Goal: Information Seeking & Learning: Learn about a topic

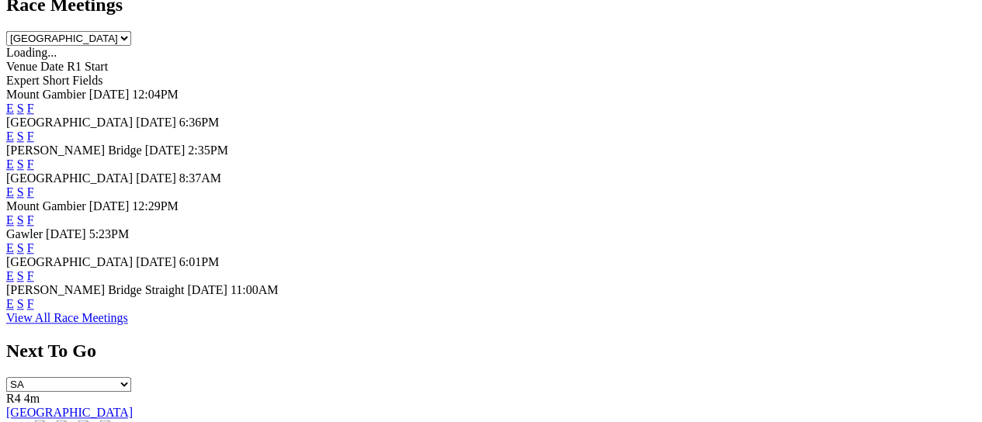
scroll to position [762, 0]
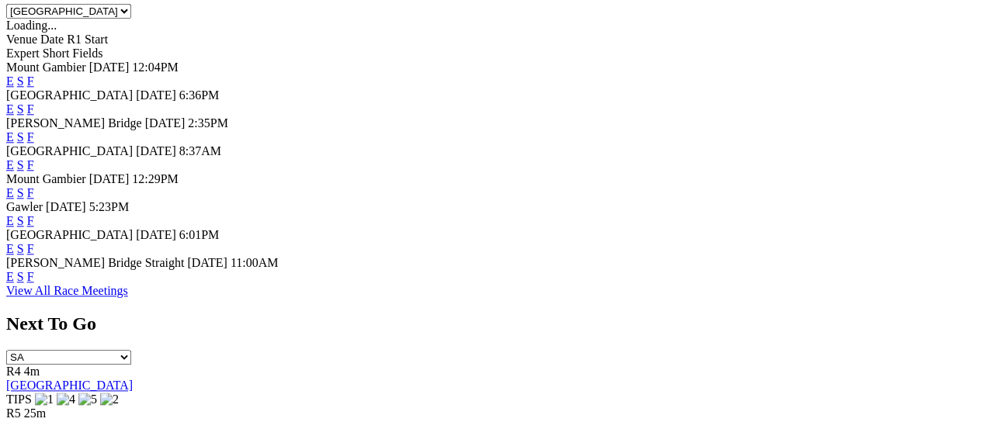
click at [101, 228] on span "[GEOGRAPHIC_DATA]" at bounding box center [69, 234] width 127 height 13
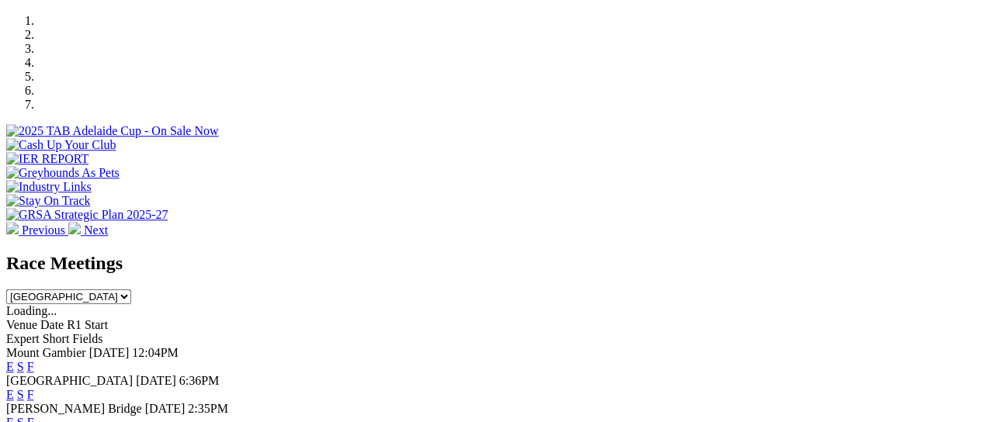
scroll to position [476, 0]
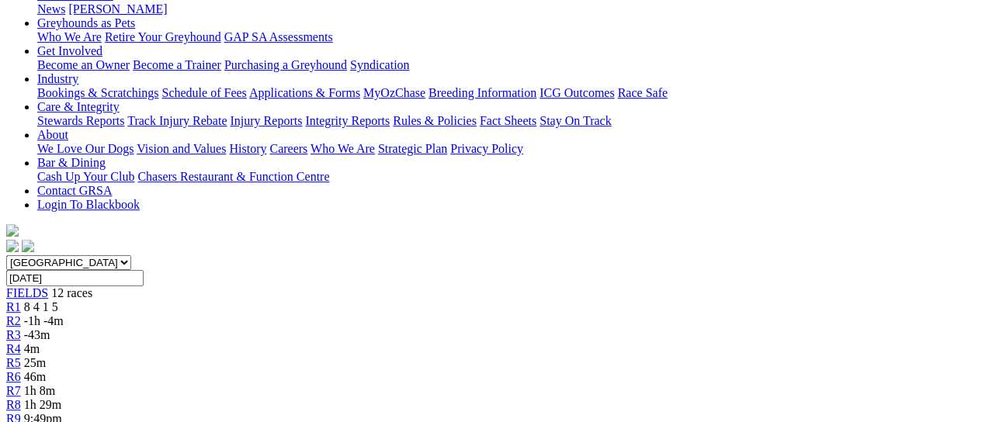
scroll to position [140, 0]
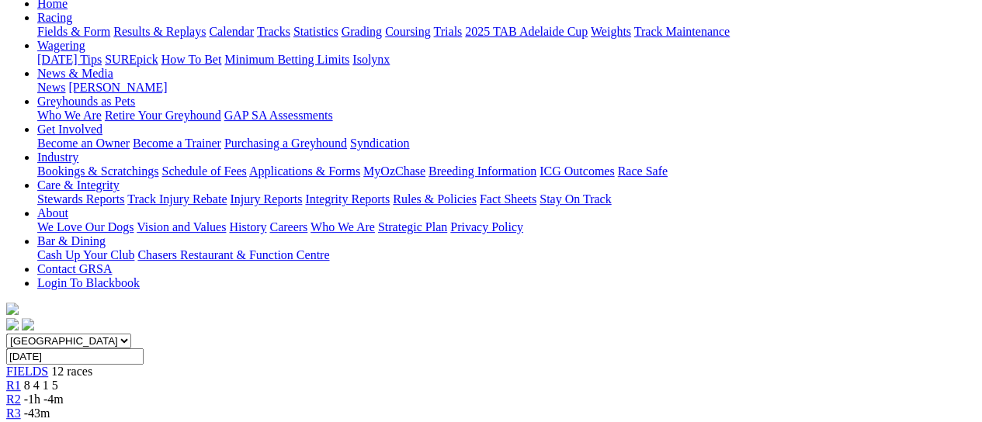
scroll to position [175, 0]
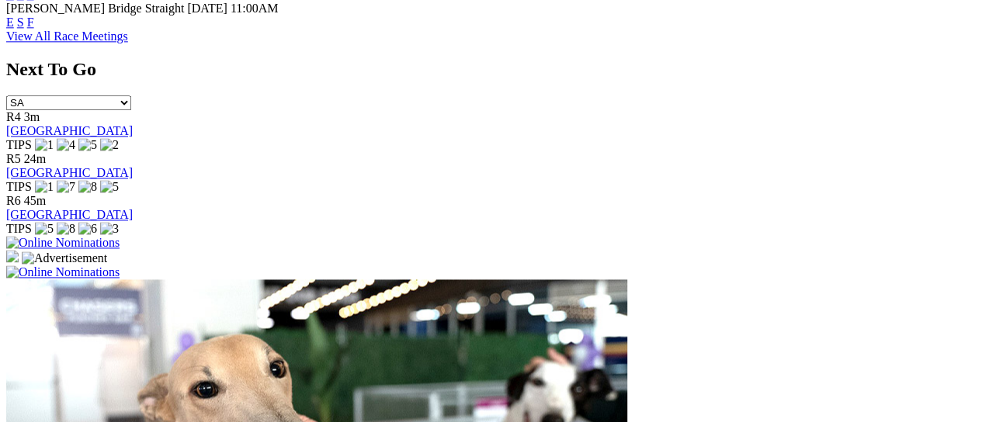
scroll to position [1018, 0]
click at [128, 42] on link "View All Race Meetings" at bounding box center [67, 35] width 122 height 13
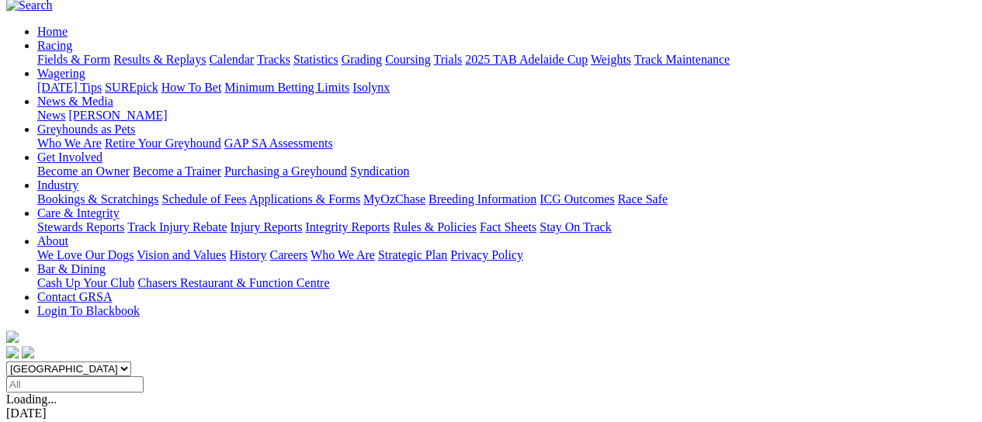
scroll to position [141, 0]
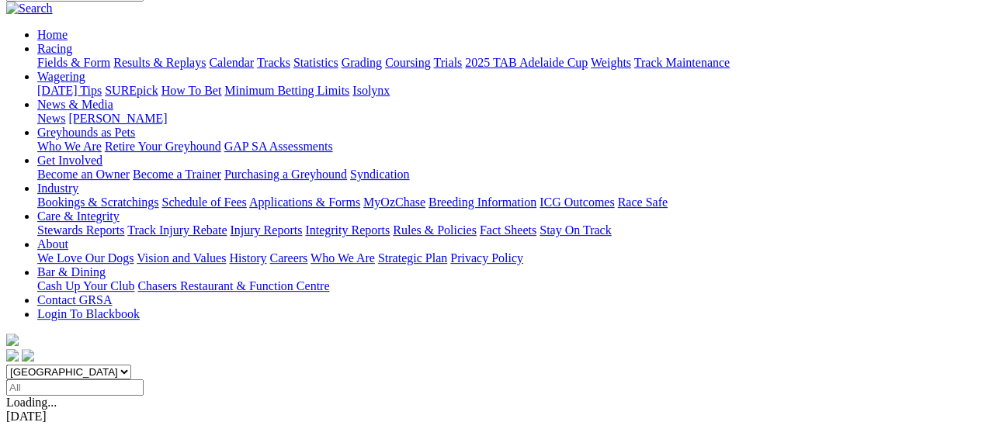
click at [131, 365] on select "[GEOGRAPHIC_DATA] [GEOGRAPHIC_DATA] [GEOGRAPHIC_DATA] [GEOGRAPHIC_DATA] [GEOGRA…" at bounding box center [68, 372] width 125 height 15
click at [59, 365] on select "[GEOGRAPHIC_DATA] [GEOGRAPHIC_DATA] [GEOGRAPHIC_DATA] [GEOGRAPHIC_DATA] [GEOGRA…" at bounding box center [68, 372] width 125 height 15
click at [131, 365] on select "[GEOGRAPHIC_DATA] [GEOGRAPHIC_DATA] [GEOGRAPHIC_DATA] [GEOGRAPHIC_DATA] [GEOGRA…" at bounding box center [68, 372] width 125 height 15
click at [59, 365] on select "South Australia New South Wales Northern Territory Queensland Tasmania Victoria…" at bounding box center [68, 372] width 125 height 15
click at [258, 365] on div "South Australia New South Wales Northern Territory Queensland Tasmania Victoria…" at bounding box center [491, 380] width 970 height 31
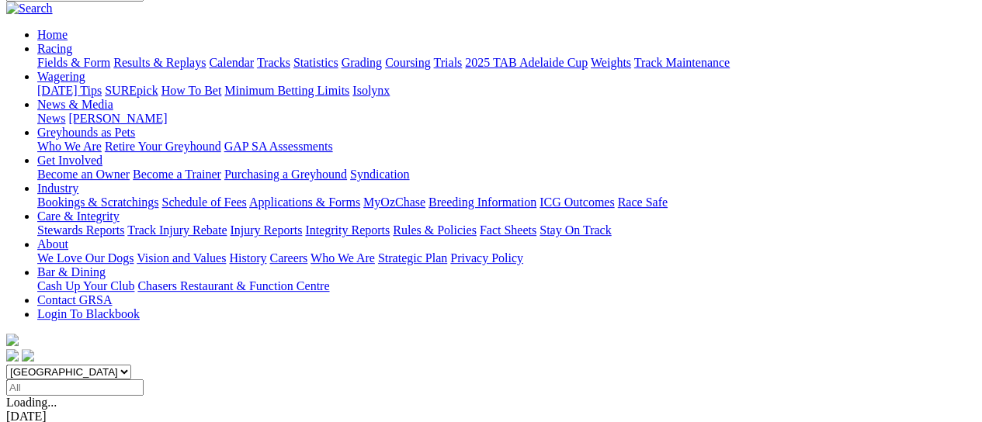
click at [131, 365] on select "South Australia New South Wales Northern Territory Queensland Tasmania Victoria…" at bounding box center [68, 372] width 125 height 15
click at [59, 365] on select "South Australia New South Wales Northern Territory Queensland Tasmania Victoria…" at bounding box center [68, 372] width 125 height 15
click at [131, 365] on select "South Australia New South Wales Northern Territory Queensland Tasmania Victoria…" at bounding box center [68, 372] width 125 height 15
click at [59, 365] on select "South Australia New South Wales Northern Territory Queensland Tasmania Victoria…" at bounding box center [68, 372] width 125 height 15
click at [131, 365] on select "South Australia New South Wales Northern Territory Queensland Tasmania Victoria…" at bounding box center [68, 372] width 125 height 15
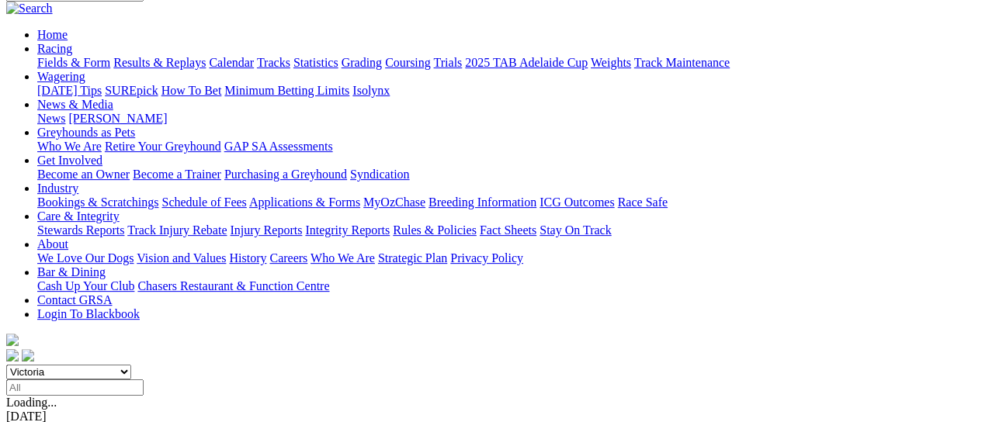
select select "SA"
click at [59, 365] on select "South Australia New South Wales Northern Territory Queensland Tasmania Victoria…" at bounding box center [68, 372] width 125 height 15
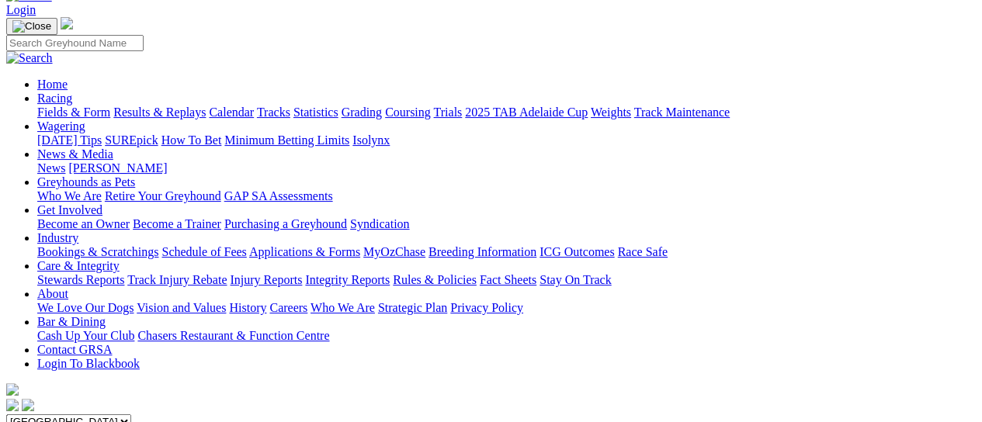
scroll to position [87, 0]
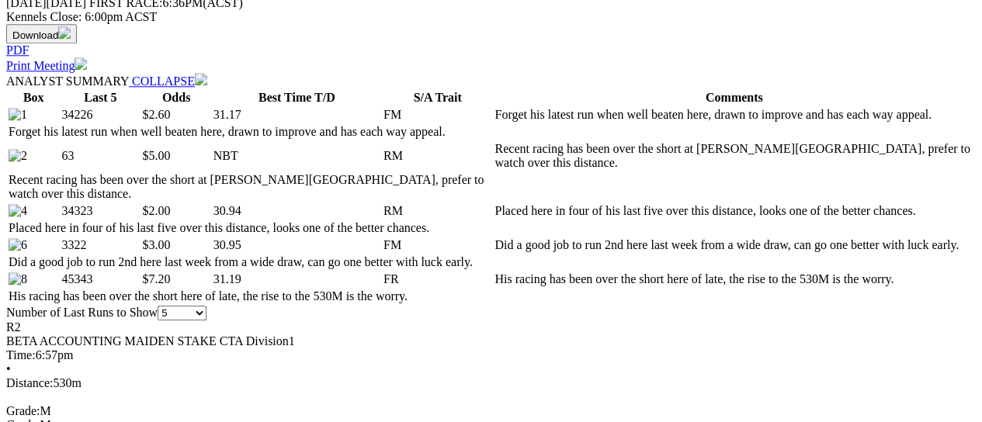
scroll to position [752, 0]
